Goal: Task Accomplishment & Management: Manage account settings

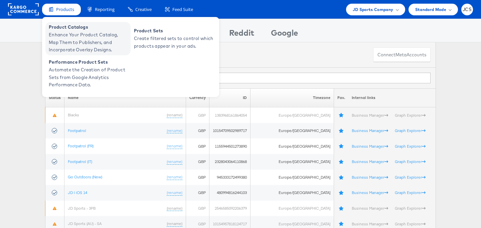
click at [64, 32] on span "Enhance Your Product Catalog, Map Them to Publishers, and Incorporate Overlay D…" at bounding box center [89, 42] width 80 height 23
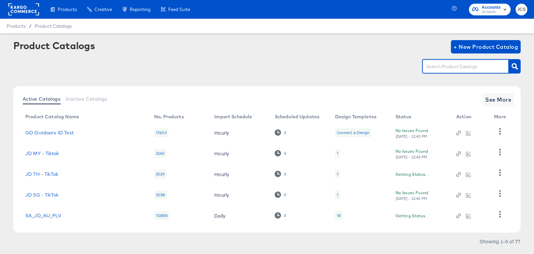
click at [441, 63] on input "text" at bounding box center [460, 67] width 71 height 8
type input "main"
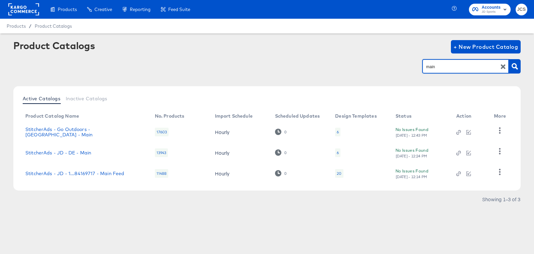
click at [337, 169] on div "20" at bounding box center [339, 173] width 8 height 9
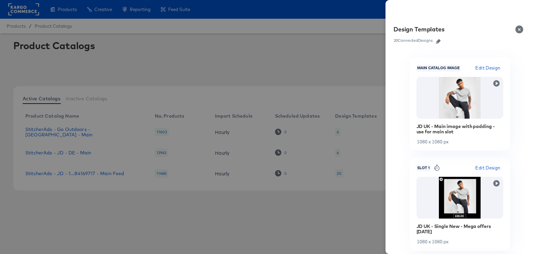
click at [437, 41] on icon "button" at bounding box center [438, 41] width 5 height 5
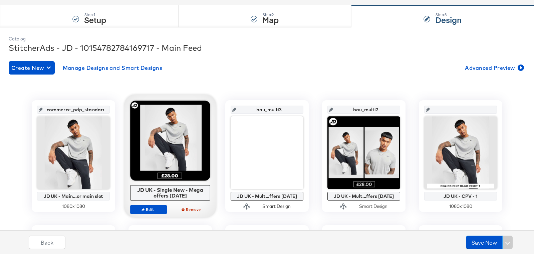
scroll to position [69, 0]
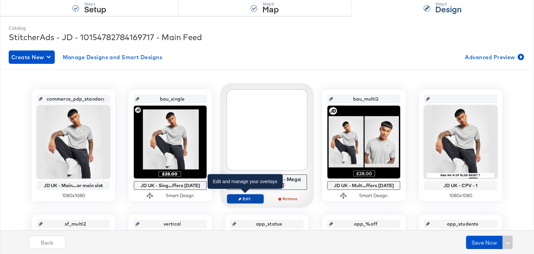
click at [242, 197] on span "Edit" at bounding box center [245, 198] width 31 height 5
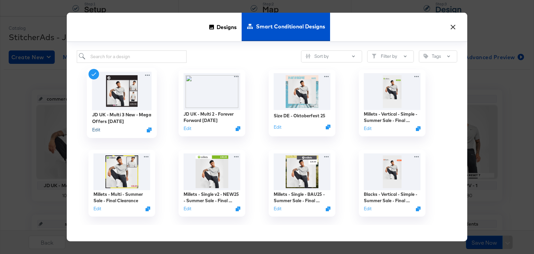
click at [100, 127] on button "Edit" at bounding box center [96, 129] width 8 height 6
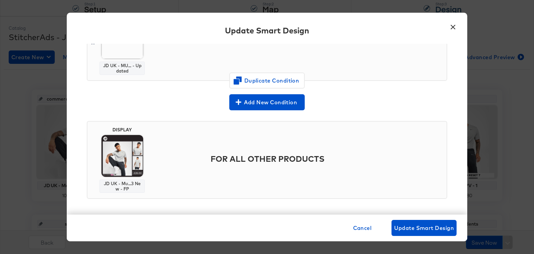
scroll to position [78, 0]
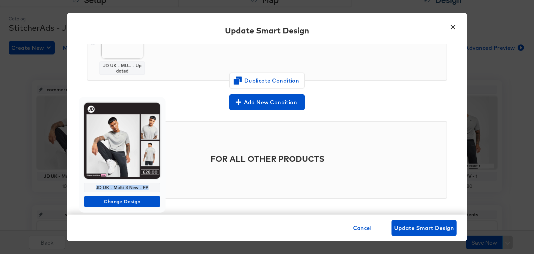
copy div "JD UK - Multi 3 New - FP"
drag, startPoint x: 149, startPoint y: 184, endPoint x: 95, endPoint y: 185, distance: 54.1
click at [95, 185] on div "JD UK - Multi 3 New - FP" at bounding box center [122, 187] width 76 height 9
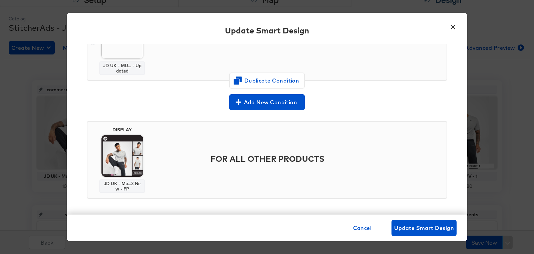
click at [453, 29] on button "×" at bounding box center [453, 25] width 12 height 12
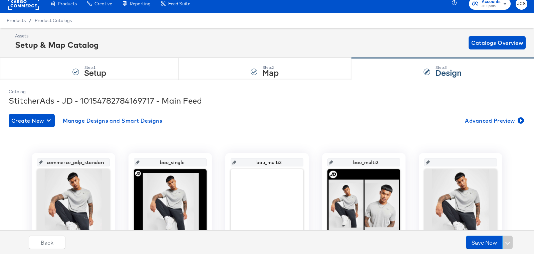
scroll to position [0, 0]
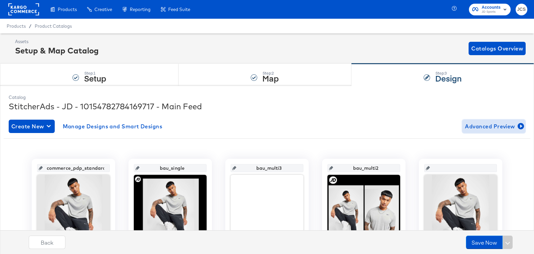
click at [468, 130] on span "Advanced Preview" at bounding box center [494, 126] width 58 height 9
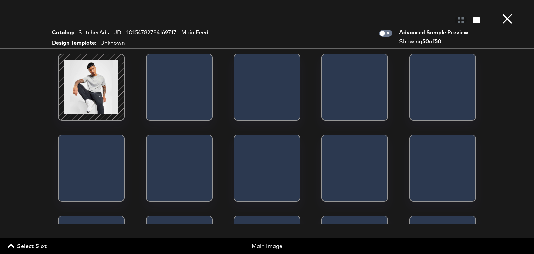
click at [30, 244] on span "Select Slot" at bounding box center [27, 245] width 37 height 9
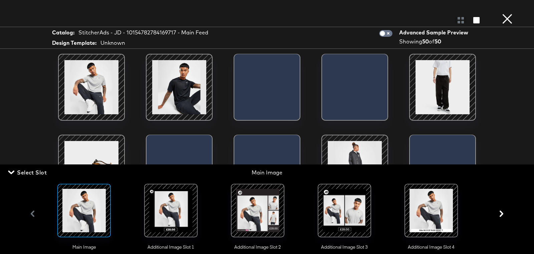
click at [266, 216] on div at bounding box center [257, 210] width 45 height 45
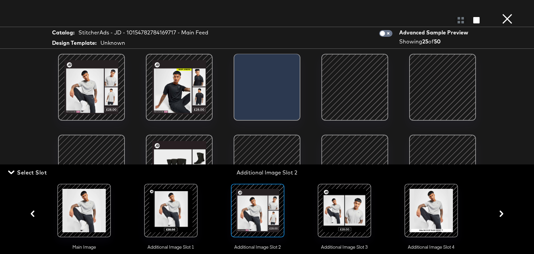
click at [509, 13] on button "×" at bounding box center [507, 6] width 13 height 13
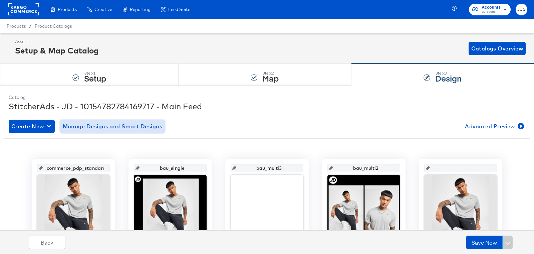
click at [84, 127] on span "Manage Designs and Smart Designs" at bounding box center [113, 126] width 100 height 9
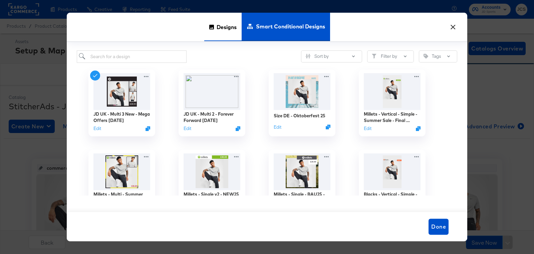
click at [227, 27] on span "Designs" at bounding box center [227, 26] width 20 height 29
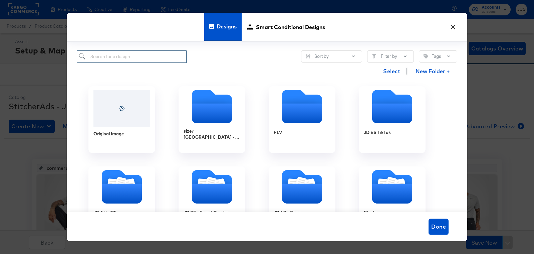
click at [157, 53] on input "search" at bounding box center [132, 56] width 110 height 12
paste input "JD UK - Multi 3 New - FP"
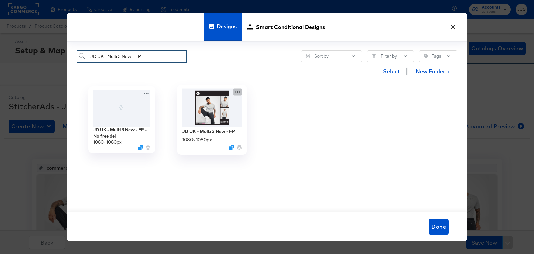
click at [238, 93] on icon at bounding box center [237, 91] width 8 height 7
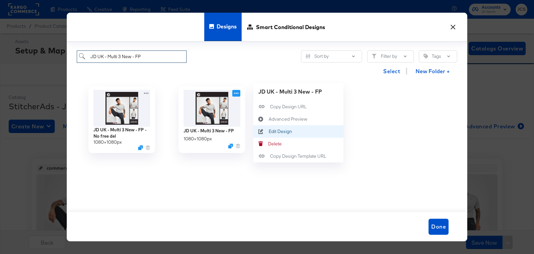
type input "JD UK - Multi 3 New - FP"
click at [269, 132] on div "Edit Design Edit Design" at bounding box center [269, 132] width 0 height 0
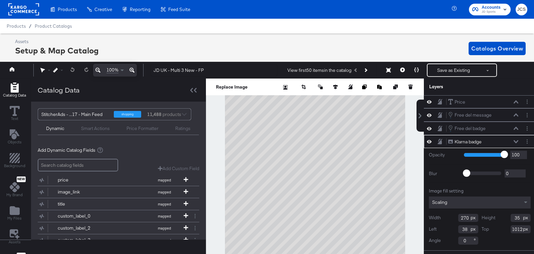
scroll to position [0, 2]
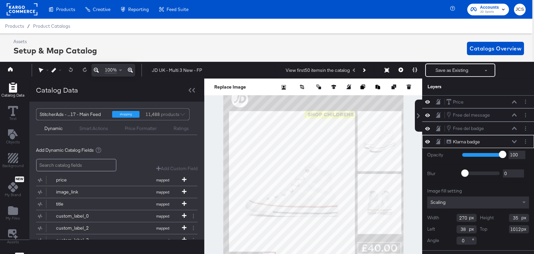
click at [514, 140] on icon at bounding box center [514, 141] width 5 height 3
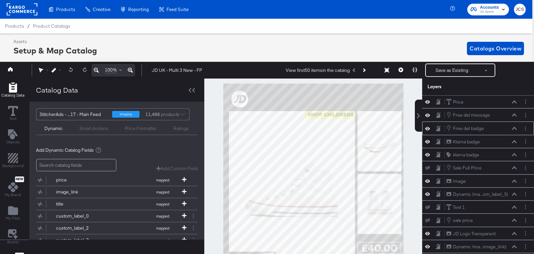
click at [514, 127] on icon at bounding box center [514, 128] width 5 height 3
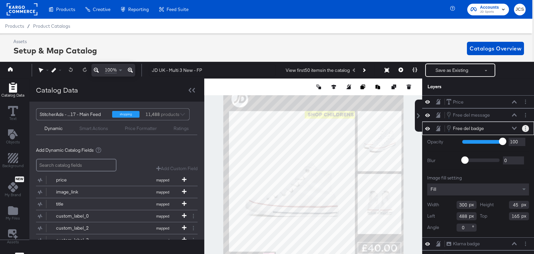
click at [526, 125] on button "Layer Options" at bounding box center [525, 128] width 7 height 7
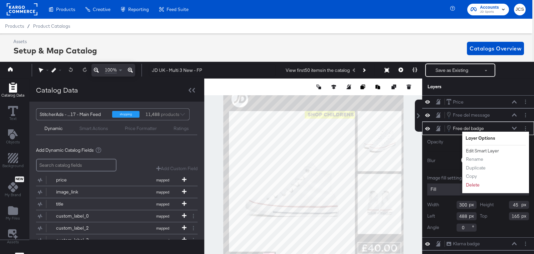
click at [481, 149] on button "Edit Smart Layer" at bounding box center [483, 150] width 34 height 7
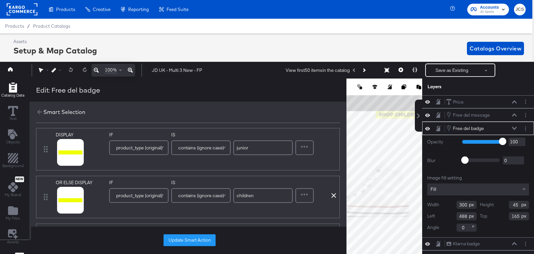
scroll to position [0, 0]
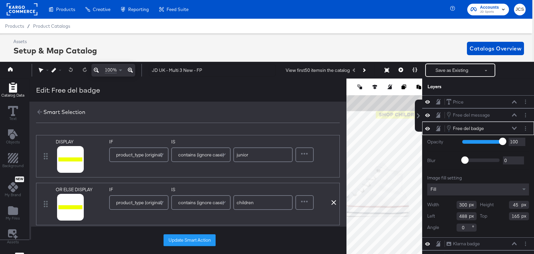
click at [243, 156] on input "junior" at bounding box center [262, 154] width 59 height 15
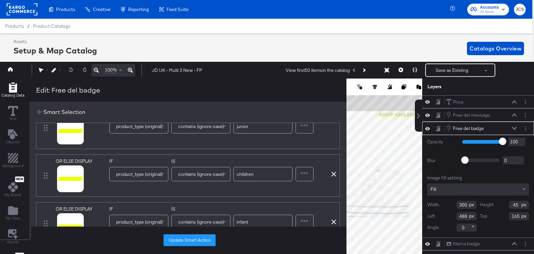
click at [241, 174] on input "children" at bounding box center [262, 174] width 59 height 15
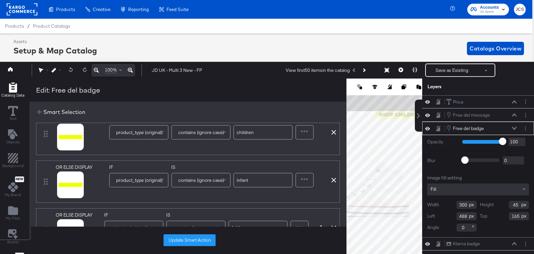
scroll to position [70, 0]
click at [243, 181] on input "infant" at bounding box center [262, 179] width 59 height 15
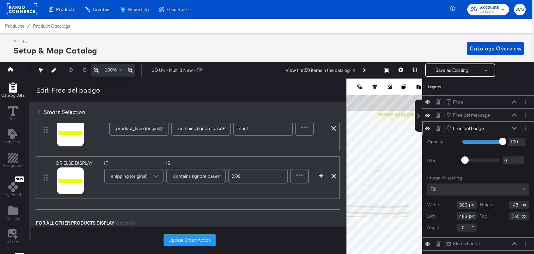
scroll to position [127, 0]
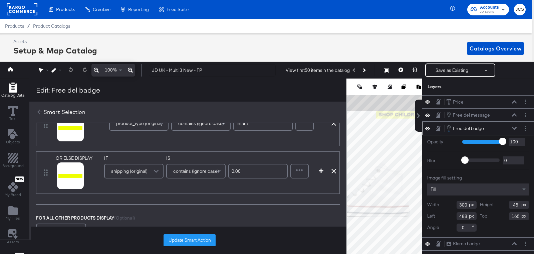
click at [232, 168] on input "0.00" at bounding box center [257, 171] width 59 height 15
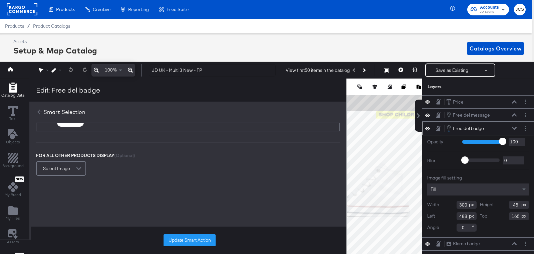
scroll to position [190, 0]
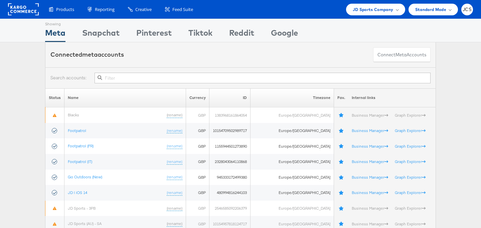
click at [33, 9] on rect at bounding box center [23, 9] width 31 height 12
drag, startPoint x: 15, startPoint y: 8, endPoint x: 21, endPoint y: 9, distance: 5.8
click at [15, 8] on rect at bounding box center [23, 9] width 31 height 12
click at [358, 12] on span "JD Sports Company" at bounding box center [373, 9] width 41 height 7
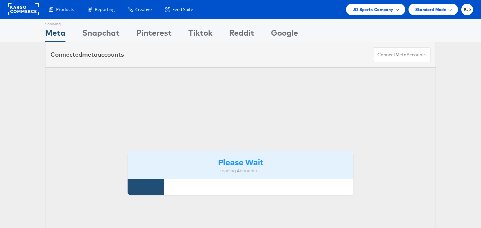
click at [365, 12] on span "JD Sports Company" at bounding box center [373, 9] width 41 height 7
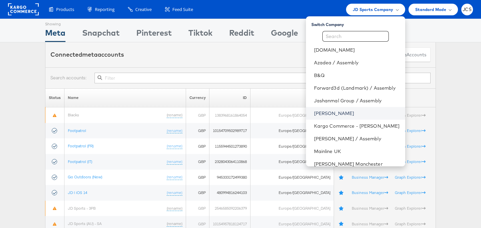
click at [314, 111] on link "[PERSON_NAME]" at bounding box center [357, 113] width 86 height 7
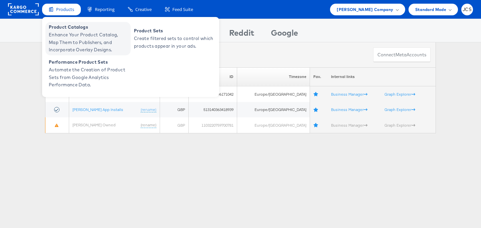
click at [67, 33] on span "Enhance Your Product Catalog, Map Them to Publishers, and Incorporate Overlay D…" at bounding box center [89, 42] width 80 height 23
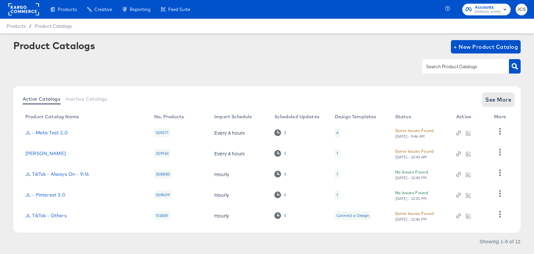
click at [502, 96] on span "See More" at bounding box center [498, 99] width 26 height 9
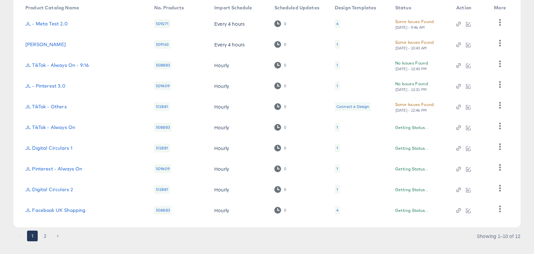
scroll to position [119, 0]
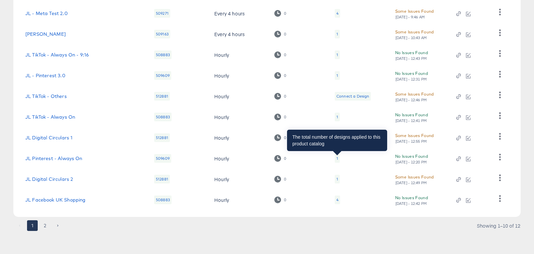
click at [337, 159] on div "1" at bounding box center [337, 158] width 2 height 5
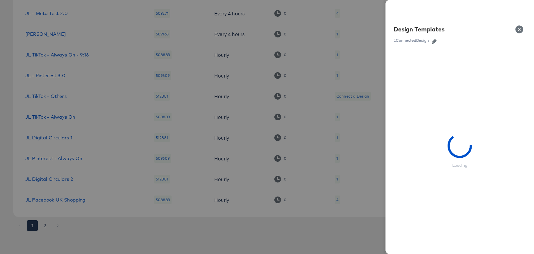
click at [437, 40] on icon "button" at bounding box center [434, 41] width 5 height 5
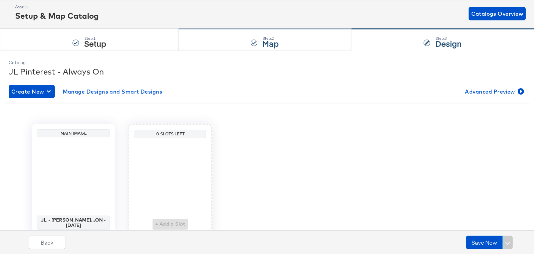
scroll to position [64, 0]
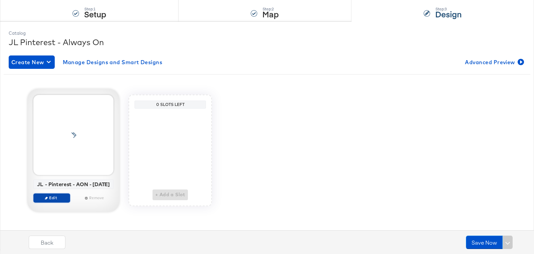
click at [54, 197] on span "Edit" at bounding box center [51, 197] width 31 height 5
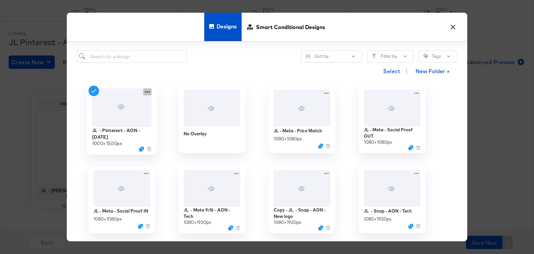
click at [149, 91] on icon at bounding box center [147, 91] width 5 height 1
click at [454, 26] on button "×" at bounding box center [453, 25] width 12 height 12
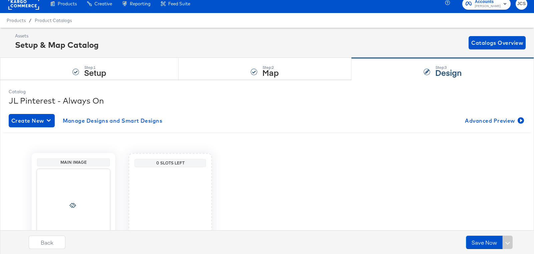
scroll to position [0, 0]
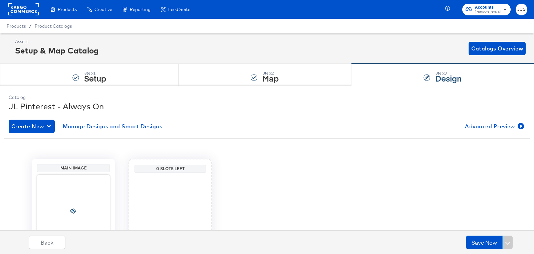
click at [30, 9] on rect at bounding box center [23, 9] width 31 height 12
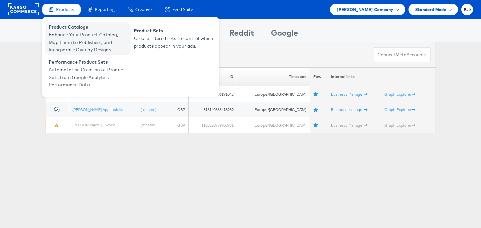
click at [66, 37] on span "Enhance Your Product Catalog, Map Them to Publishers, and Incorporate Overlay D…" at bounding box center [89, 42] width 80 height 23
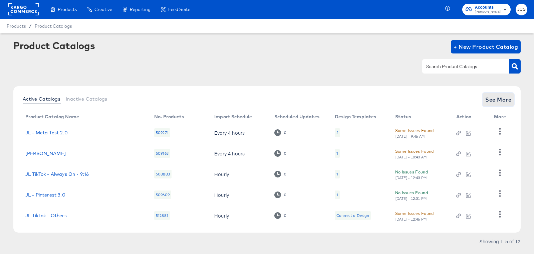
click at [492, 99] on span "See More" at bounding box center [498, 99] width 26 height 9
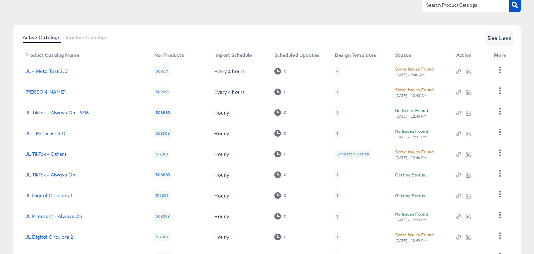
scroll to position [119, 0]
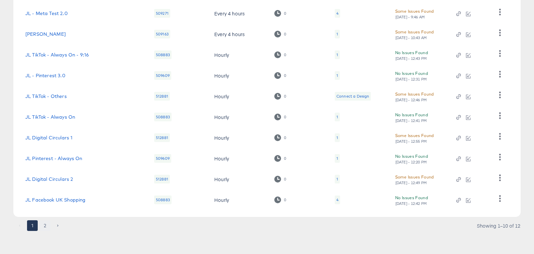
click at [45, 223] on button "2" at bounding box center [45, 225] width 11 height 11
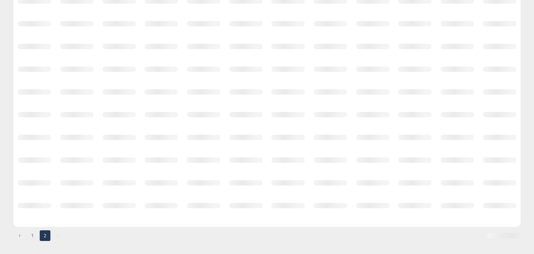
scroll to position [0, 0]
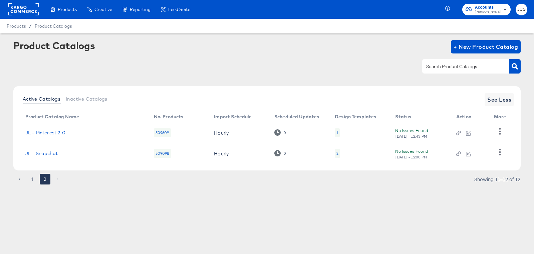
click at [335, 151] on div "2" at bounding box center [337, 153] width 5 height 9
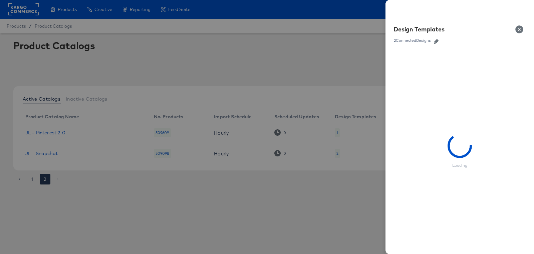
click at [426, 41] on div "2 Connected Designs" at bounding box center [413, 40] width 38 height 5
click at [438, 40] on icon "button" at bounding box center [436, 41] width 5 height 5
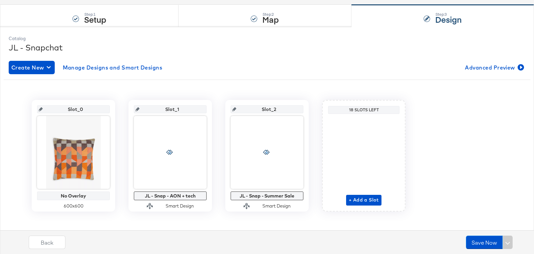
scroll to position [63, 0]
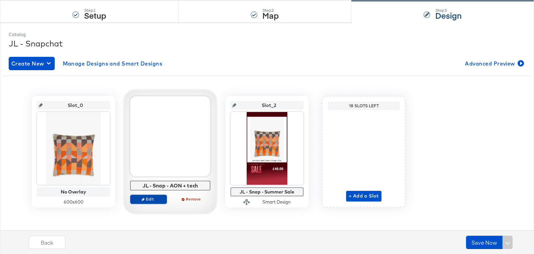
click at [152, 198] on span "Edit" at bounding box center [148, 198] width 31 height 5
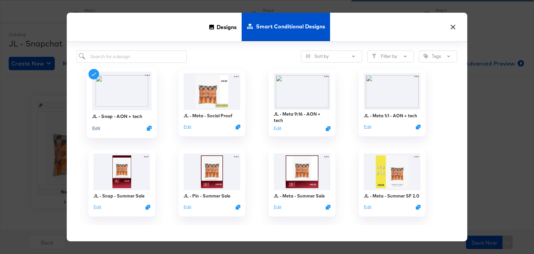
click at [97, 127] on button "Edit" at bounding box center [96, 128] width 8 height 6
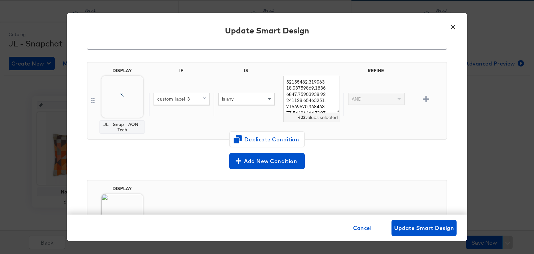
scroll to position [39, 0]
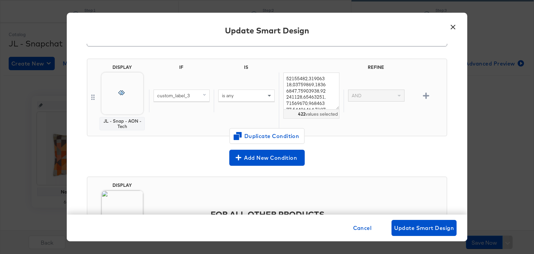
click at [453, 27] on button "×" at bounding box center [453, 25] width 12 height 12
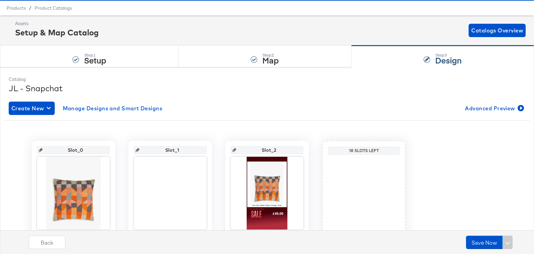
scroll to position [0, 0]
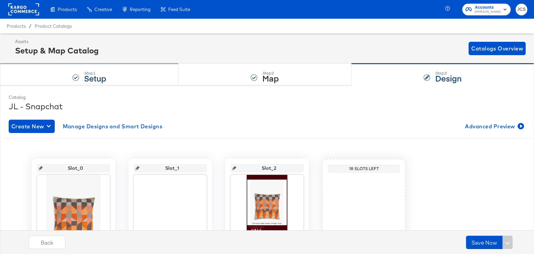
click at [113, 69] on div "Step: 1 Setup" at bounding box center [89, 75] width 179 height 22
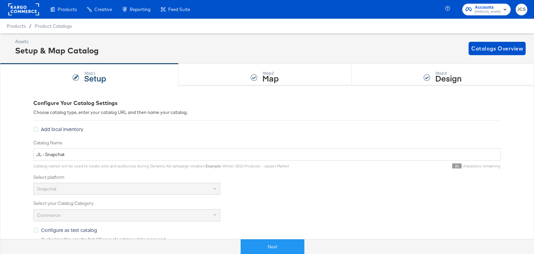
click at [34, 13] on rect at bounding box center [23, 9] width 31 height 12
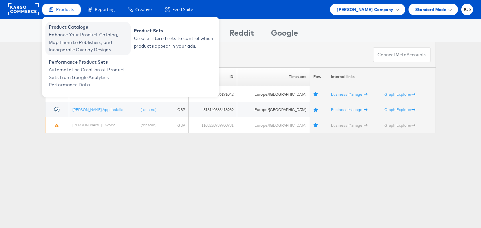
click at [63, 29] on span "Product Catalogs" at bounding box center [89, 27] width 80 height 8
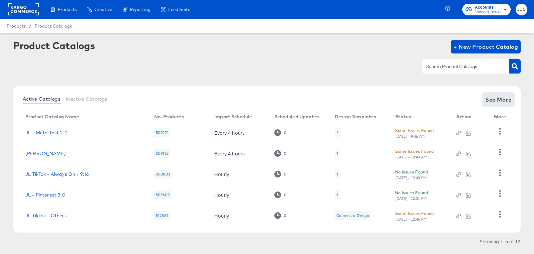
click at [499, 99] on span "See More" at bounding box center [498, 99] width 26 height 9
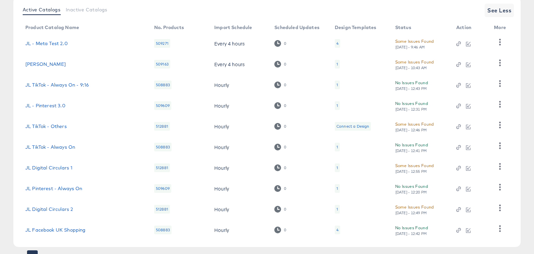
scroll to position [119, 0]
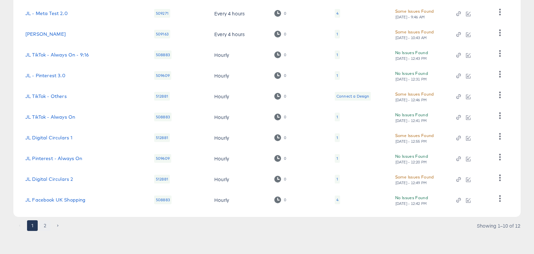
click at [44, 224] on button "2" at bounding box center [45, 225] width 11 height 11
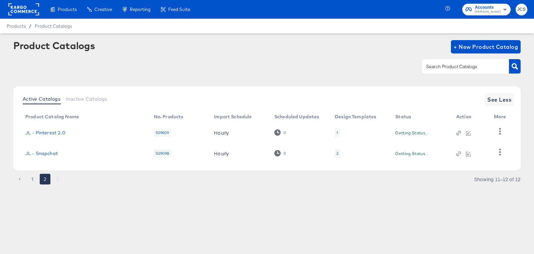
scroll to position [0, 0]
click at [45, 152] on link "JL - Snapchat" at bounding box center [41, 153] width 32 height 5
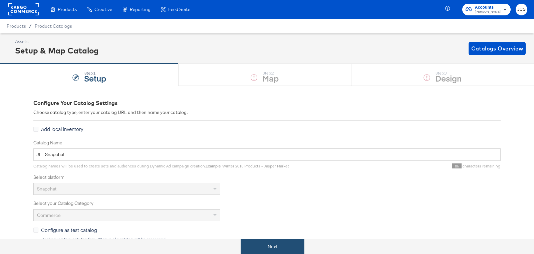
click at [270, 243] on button "Next" at bounding box center [273, 246] width 64 height 15
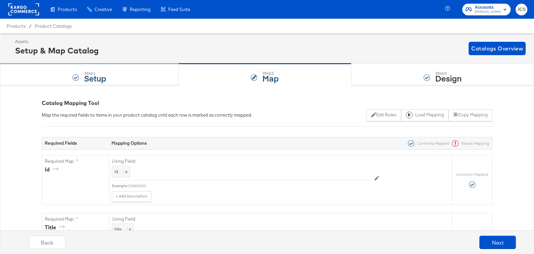
click at [99, 76] on strong "Setup" at bounding box center [95, 77] width 22 height 11
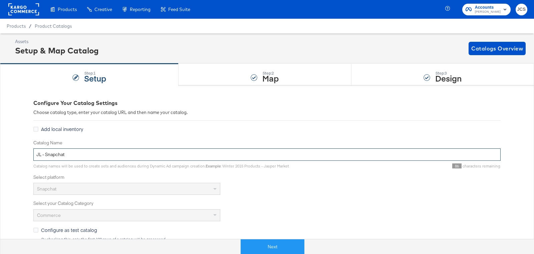
click at [87, 156] on input "JL - Snapchat" at bounding box center [266, 154] width 467 height 12
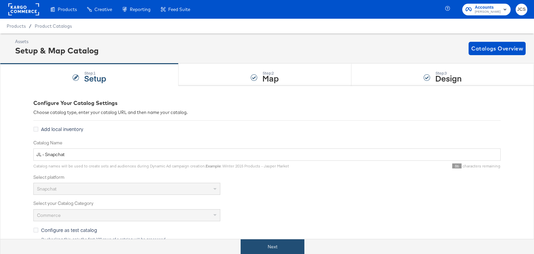
click at [267, 249] on button "Next" at bounding box center [273, 246] width 64 height 15
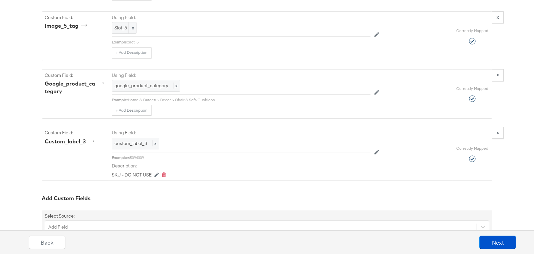
scroll to position [2378, 0]
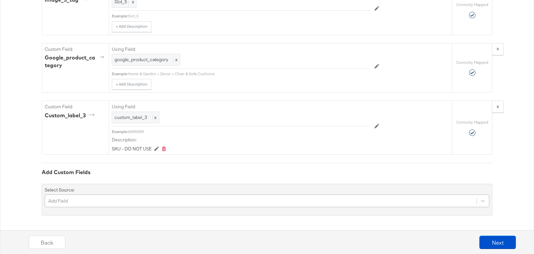
click at [105, 197] on div "Add Field" at bounding box center [267, 200] width 445 height 13
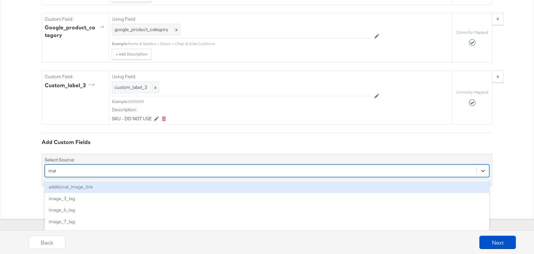
type input "mate"
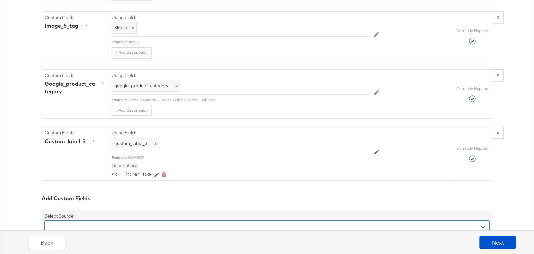
click at [91, 222] on div "mate" at bounding box center [261, 227] width 432 height 10
click at [91, 220] on div "Select is focused ,type to refine list, press Down to open the menu, Add Field" at bounding box center [267, 226] width 445 height 13
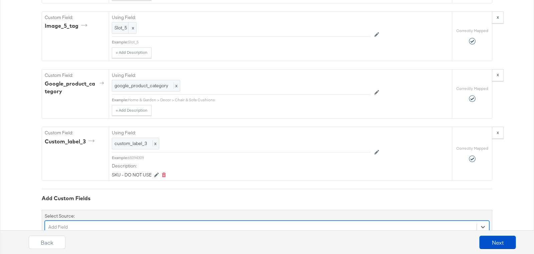
click at [64, 220] on div "option gender focused, 4 of 84. 84 results available. Use Up and Down to choose…" at bounding box center [267, 226] width 445 height 13
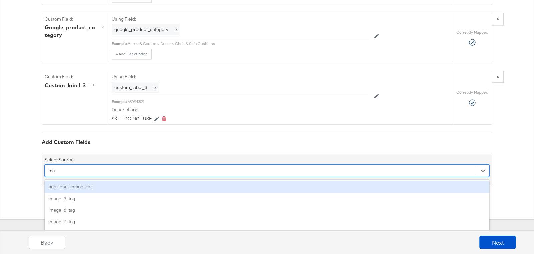
type input "m"
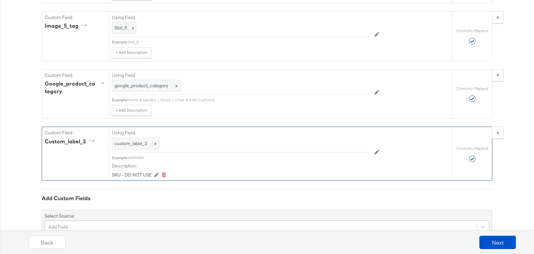
scroll to position [2317, 0]
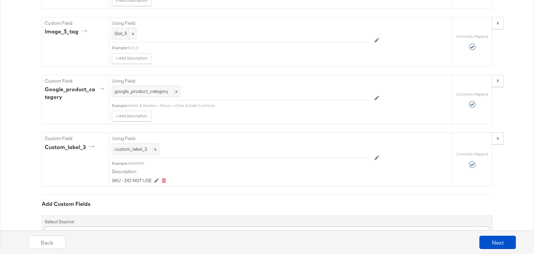
click at [102, 226] on div "Add Field" at bounding box center [267, 232] width 445 height 13
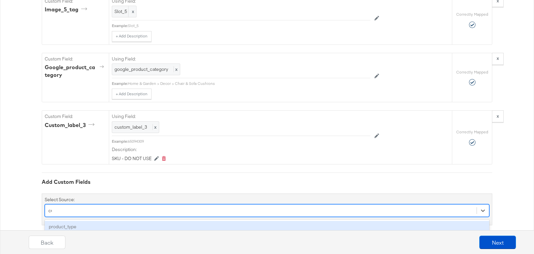
scroll to position [2322, 0]
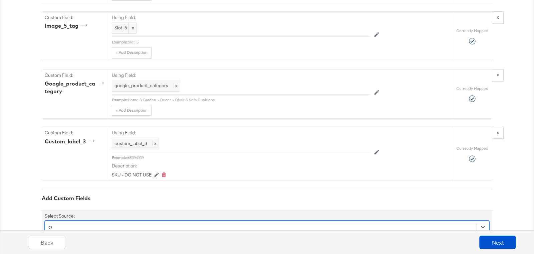
type input "cus"
click at [96, 237] on div "custom_label_4" at bounding box center [267, 243] width 445 height 12
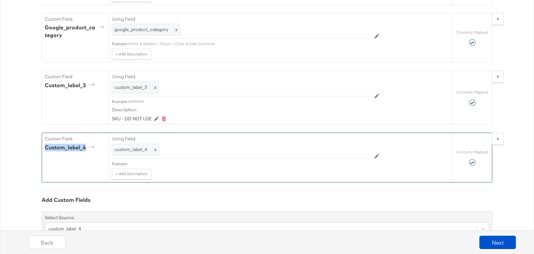
drag, startPoint x: 44, startPoint y: 122, endPoint x: 86, endPoint y: 122, distance: 41.4
click at [86, 144] on div "custom_label_4" at bounding box center [71, 148] width 52 height 8
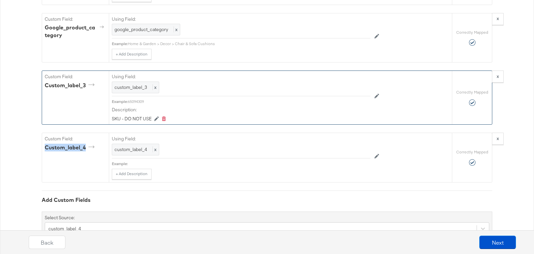
copy div "custom_label_4"
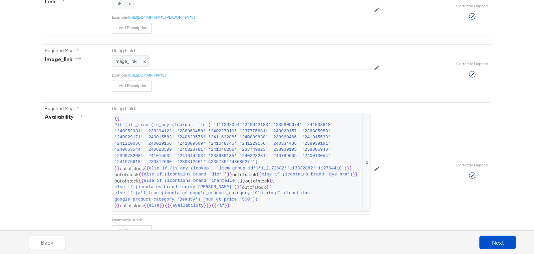
scroll to position [0, 0]
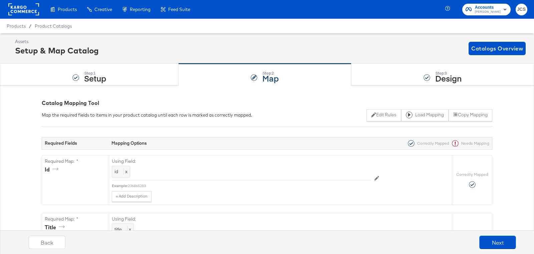
click at [21, 7] on rect at bounding box center [23, 9] width 31 height 12
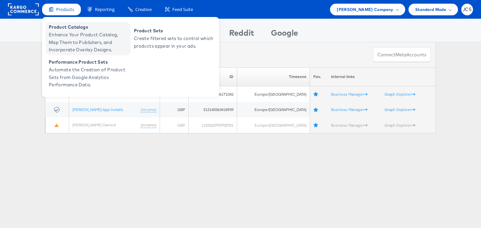
click at [66, 32] on span "Enhance Your Product Catalog, Map Them to Publishers, and Incorporate Overlay D…" at bounding box center [89, 42] width 80 height 23
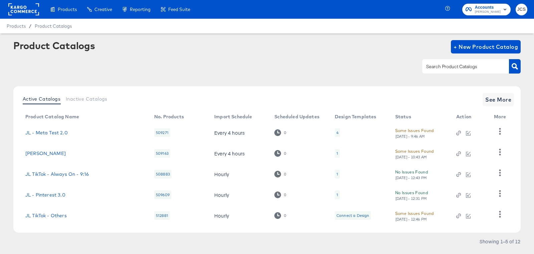
click at [339, 175] on div "1" at bounding box center [337, 174] width 5 height 9
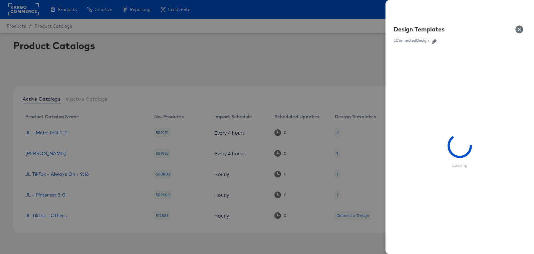
click at [434, 41] on icon "button" at bounding box center [434, 41] width 5 height 5
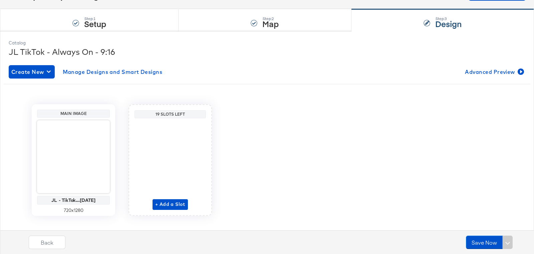
scroll to position [55, 0]
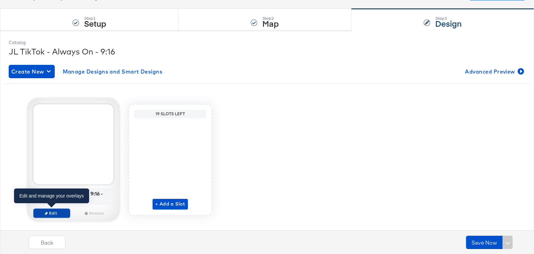
click at [54, 211] on span "Edit" at bounding box center [51, 212] width 31 height 5
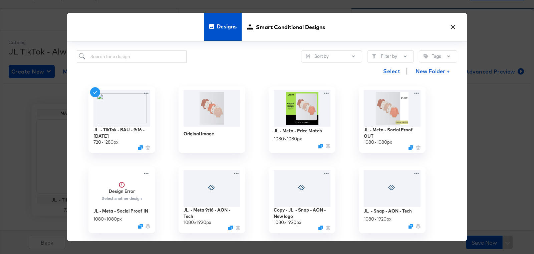
click at [456, 26] on button "×" at bounding box center [453, 25] width 12 height 12
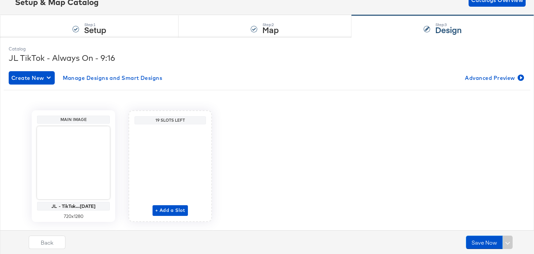
scroll to position [0, 0]
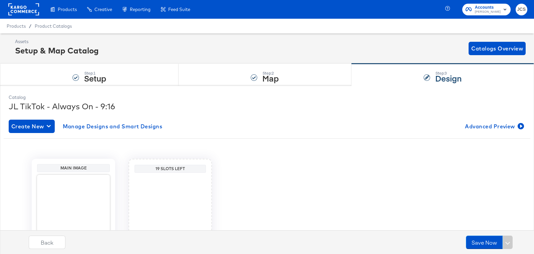
click at [38, 7] on rect at bounding box center [23, 9] width 31 height 12
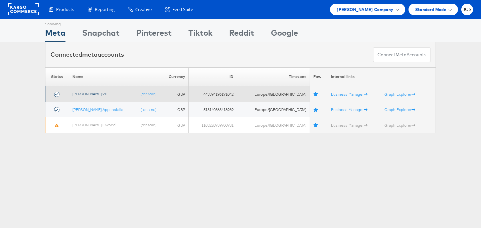
click at [91, 91] on link "[PERSON_NAME] 2.0" at bounding box center [89, 93] width 35 height 5
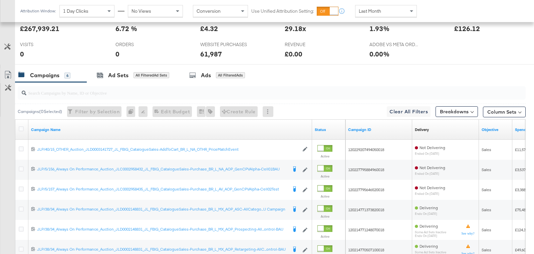
scroll to position [314, 0]
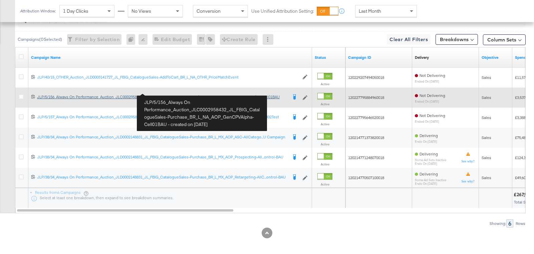
click at [184, 94] on div "JLP/5/156_Always On Performance_Auction_JLC0002958432_JL_FBIG_CatalogueSales-Pu…" at bounding box center [162, 96] width 250 height 5
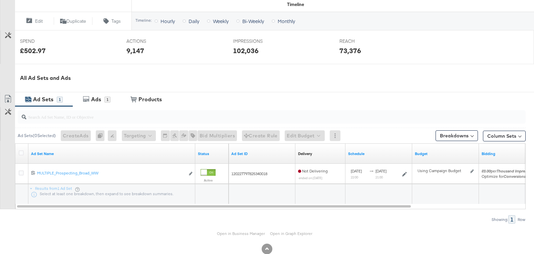
scroll to position [266, 0]
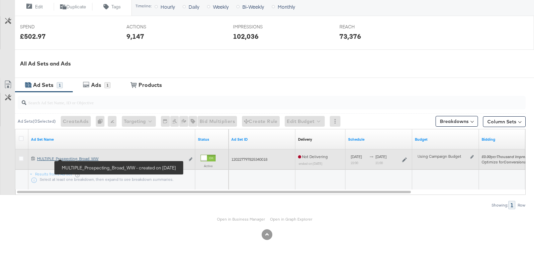
click at [79, 158] on div "MULTIPLE_Prospecting_Broad_WW MULTIPLE_Prospecting_Broad_WW" at bounding box center [111, 158] width 148 height 5
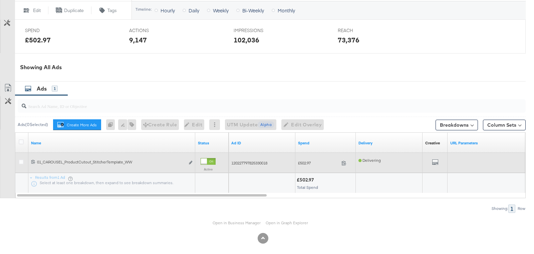
scroll to position [286, 0]
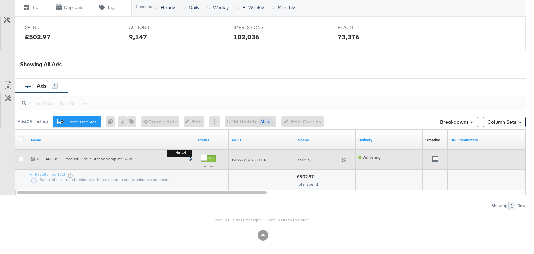
click at [190, 158] on icon "link" at bounding box center [190, 160] width 3 height 4
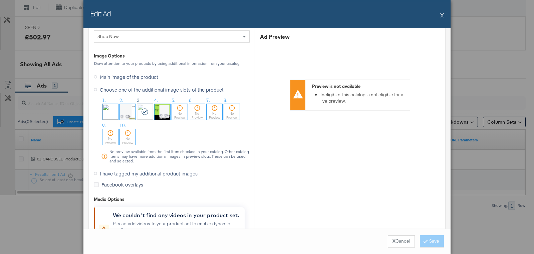
scroll to position [637, 0]
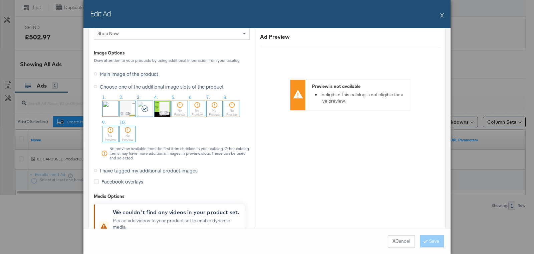
click at [132, 169] on span "I have tagged my additional product images" at bounding box center [149, 170] width 98 height 7
click at [0, 0] on input "I have tagged my additional product images" at bounding box center [0, 0] width 0 height 0
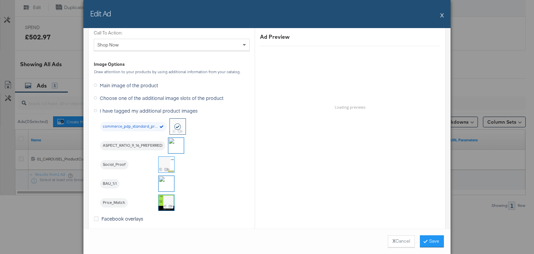
scroll to position [558, 0]
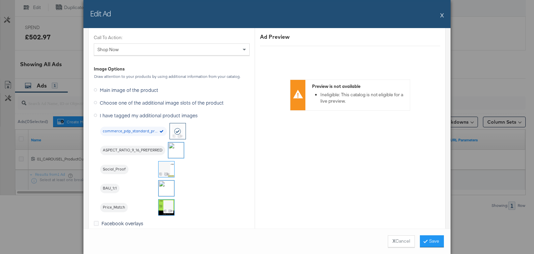
click at [221, 145] on div "commerce_pdp_standard_preferred ASPECT_RATIO_9_16_PREFERRED Social_Proof BAU_1:…" at bounding box center [175, 169] width 150 height 92
click at [201, 111] on div "I have tagged my additional product images commerce_pdp_standard_preferred ASPE…" at bounding box center [172, 162] width 156 height 105
drag, startPoint x: 203, startPoint y: 114, endPoint x: 100, endPoint y: 109, distance: 103.0
click at [118, 110] on div "I have tagged my additional product images commerce_pdp_standard_preferred ASPE…" at bounding box center [172, 162] width 156 height 105
drag, startPoint x: 98, startPoint y: 110, endPoint x: 141, endPoint y: 114, distance: 42.6
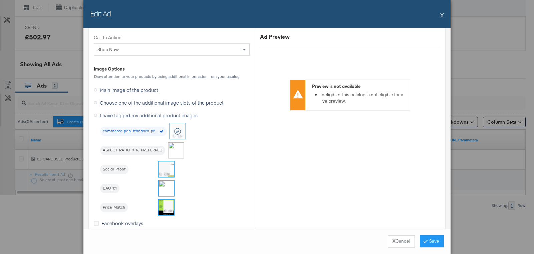
click at [141, 114] on label "I have tagged my additional product images" at bounding box center [147, 115] width 106 height 10
click at [0, 0] on input "I have tagged my additional product images" at bounding box center [0, 0] width 0 height 0
